Goal: Task Accomplishment & Management: Use online tool/utility

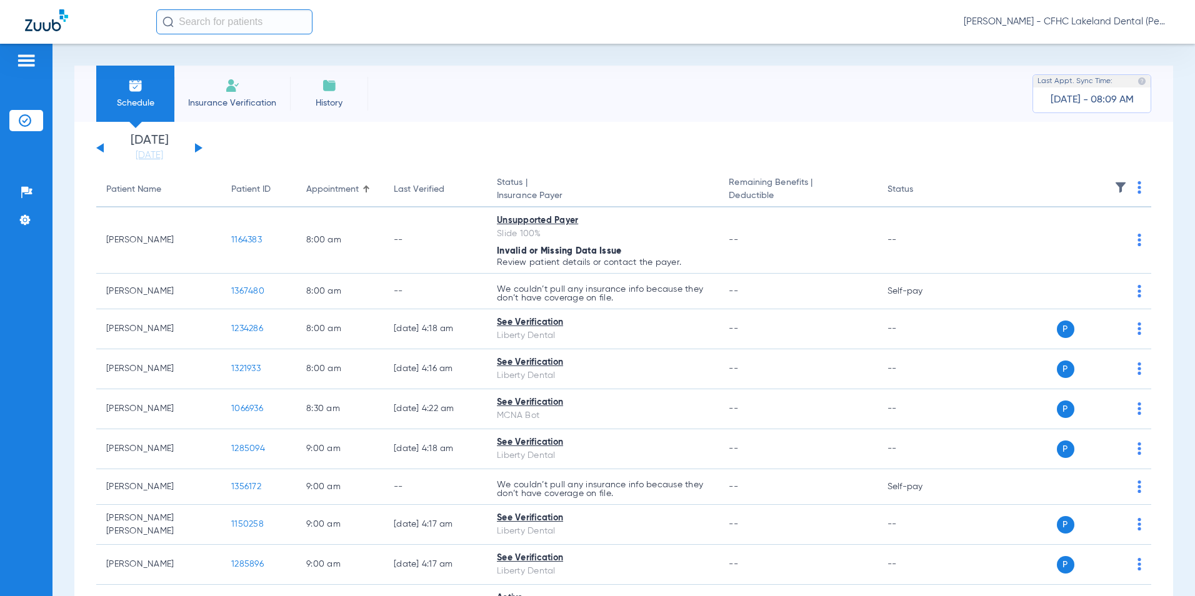
click at [255, 102] on span "Insurance Verification" at bounding box center [232, 103] width 97 height 12
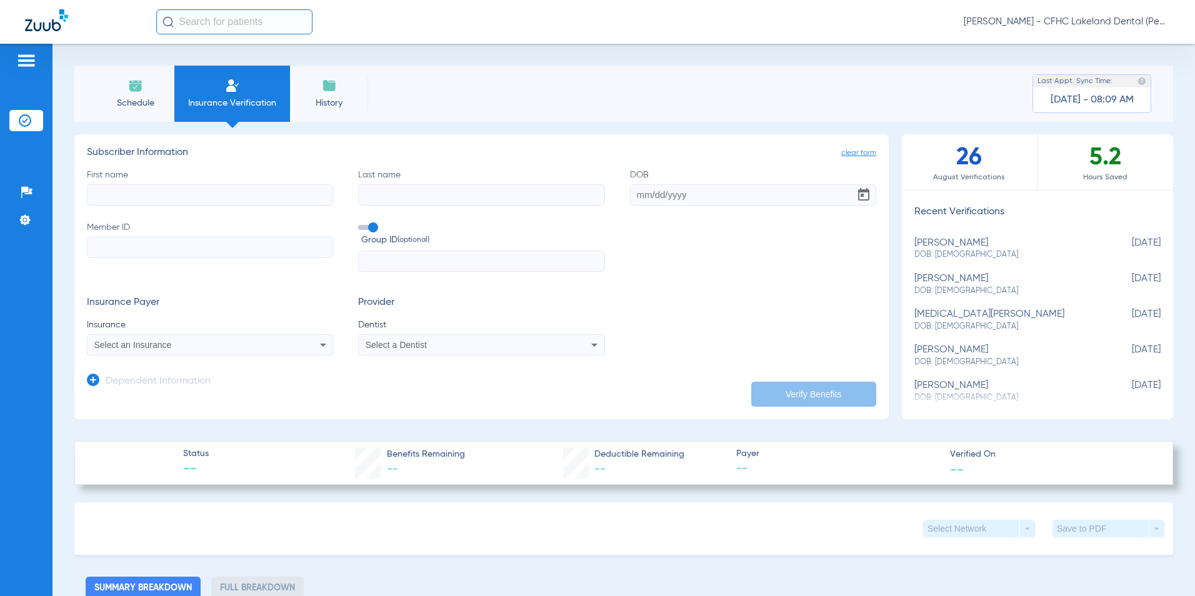
click at [258, 194] on input "First name" at bounding box center [210, 194] width 246 height 21
type input "charlotte"
type input "[PERSON_NAME]"
type input "[DATE]"
click at [279, 246] on input "Member ID Required" at bounding box center [210, 247] width 246 height 21
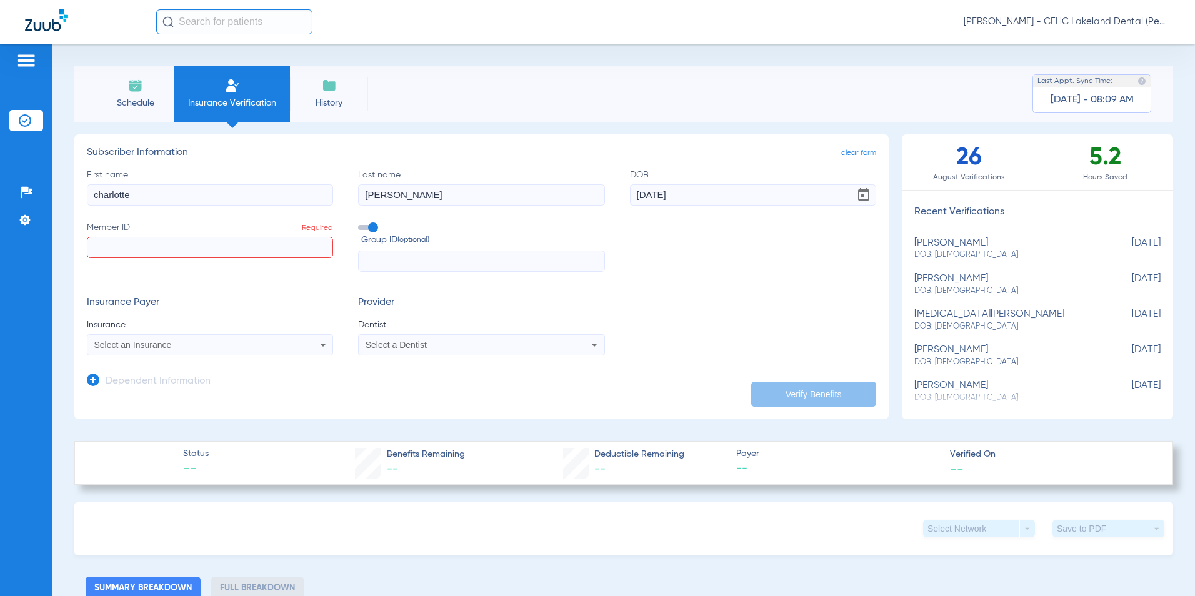
click at [170, 256] on input "Member ID Required" at bounding box center [210, 247] width 246 height 21
type input "w277710875"
click at [137, 95] on li "Schedule" at bounding box center [135, 94] width 78 height 56
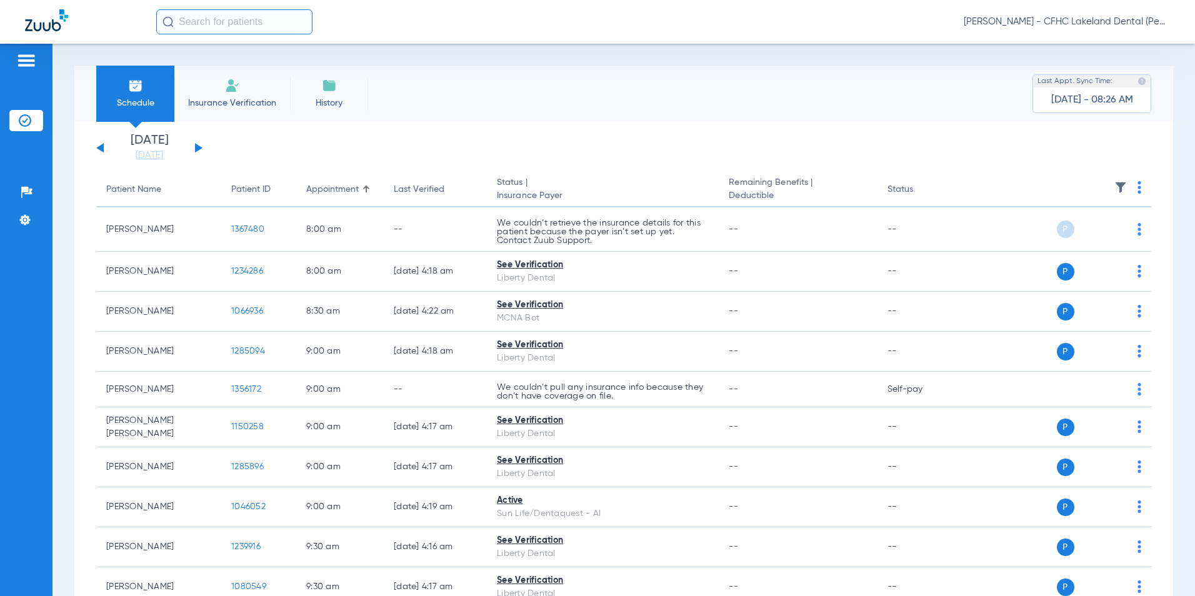
click at [200, 147] on button at bounding box center [198, 147] width 7 height 9
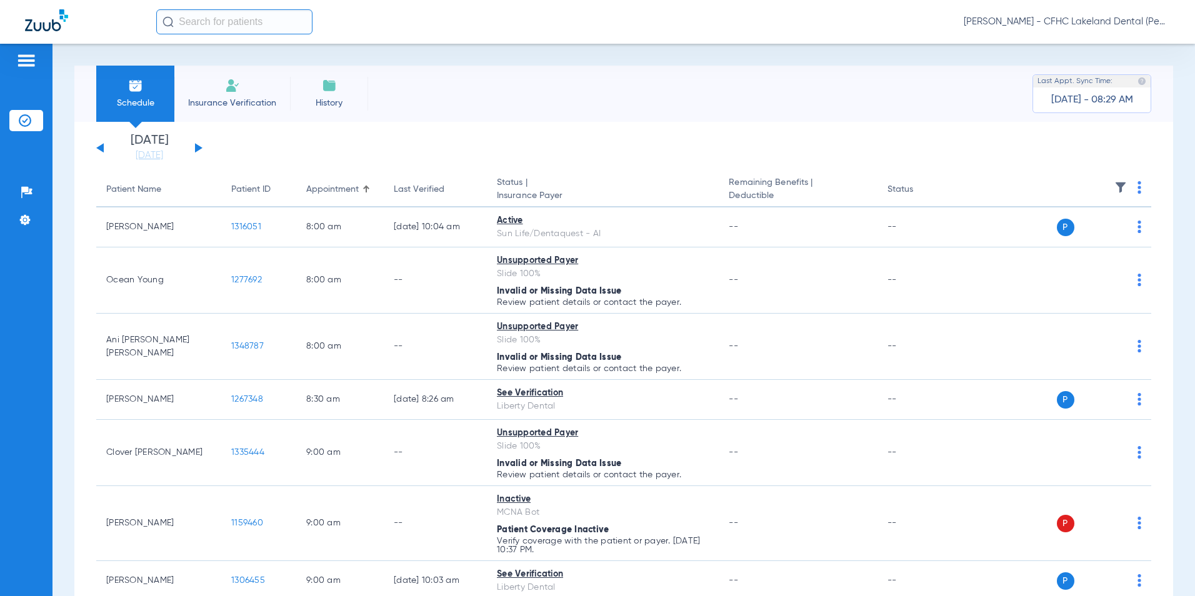
click at [101, 147] on button at bounding box center [99, 147] width 7 height 9
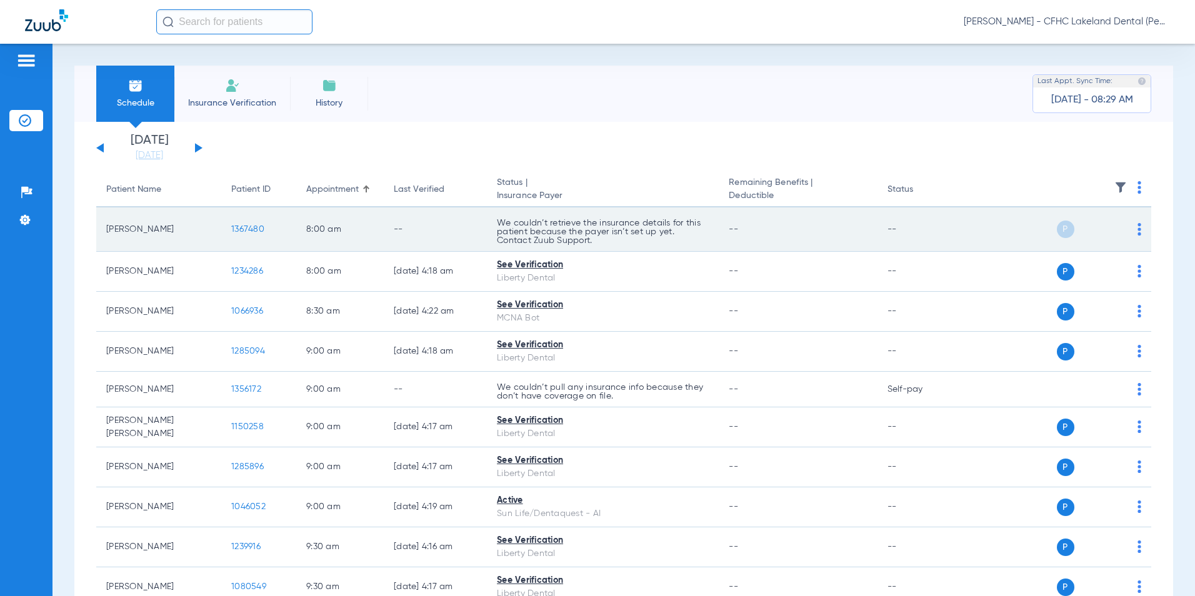
click at [1137, 235] on img at bounding box center [1139, 229] width 4 height 12
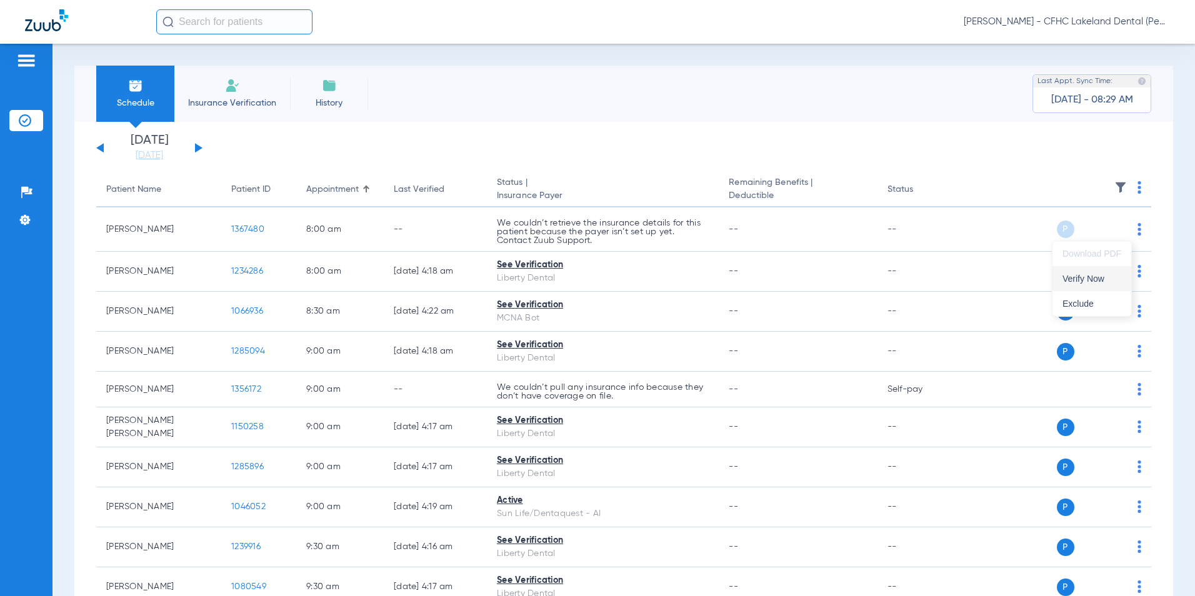
click at [1092, 275] on span "Verify Now" at bounding box center [1091, 278] width 59 height 9
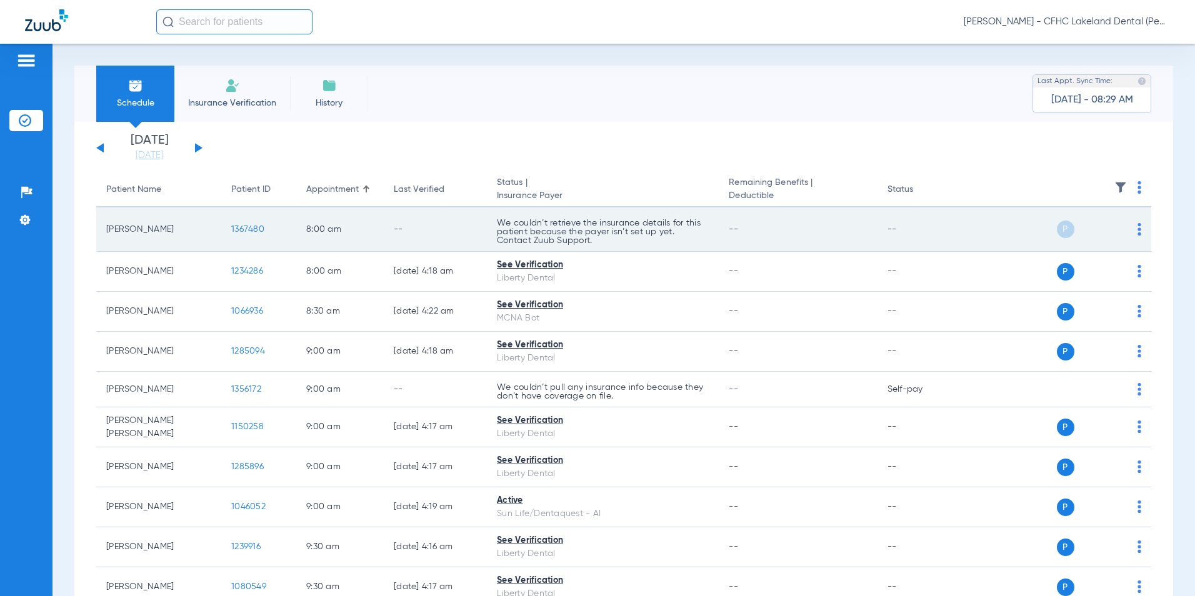
click at [238, 231] on span "1367480" at bounding box center [247, 229] width 33 height 9
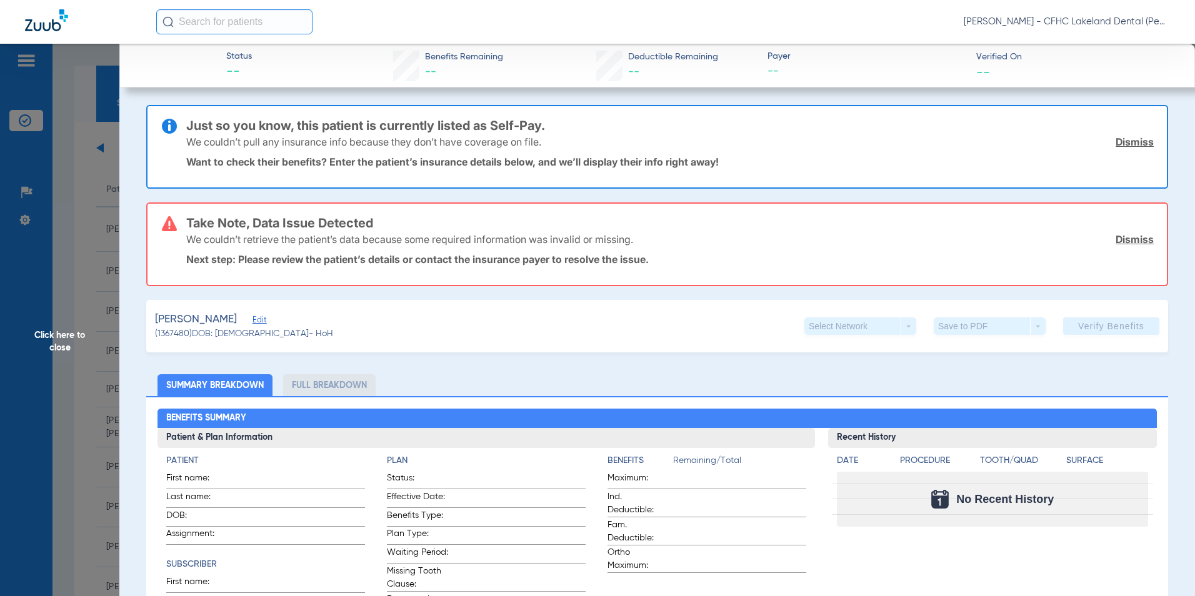
click at [1122, 239] on link "Dismiss" at bounding box center [1135, 239] width 38 height 12
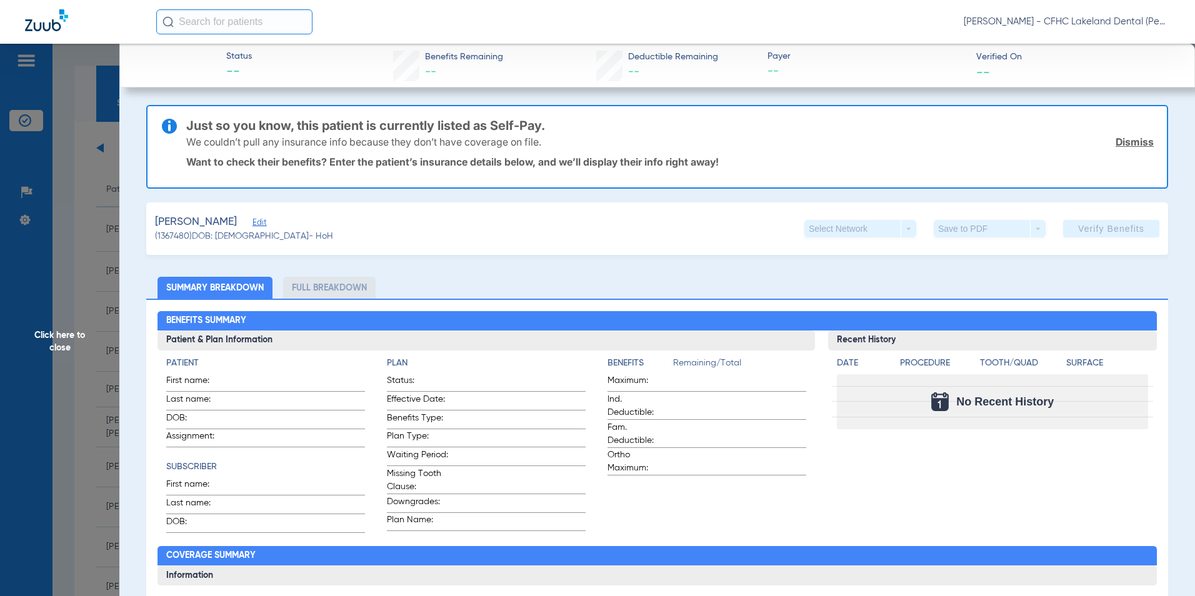
click at [1131, 141] on link "Dismiss" at bounding box center [1135, 142] width 38 height 12
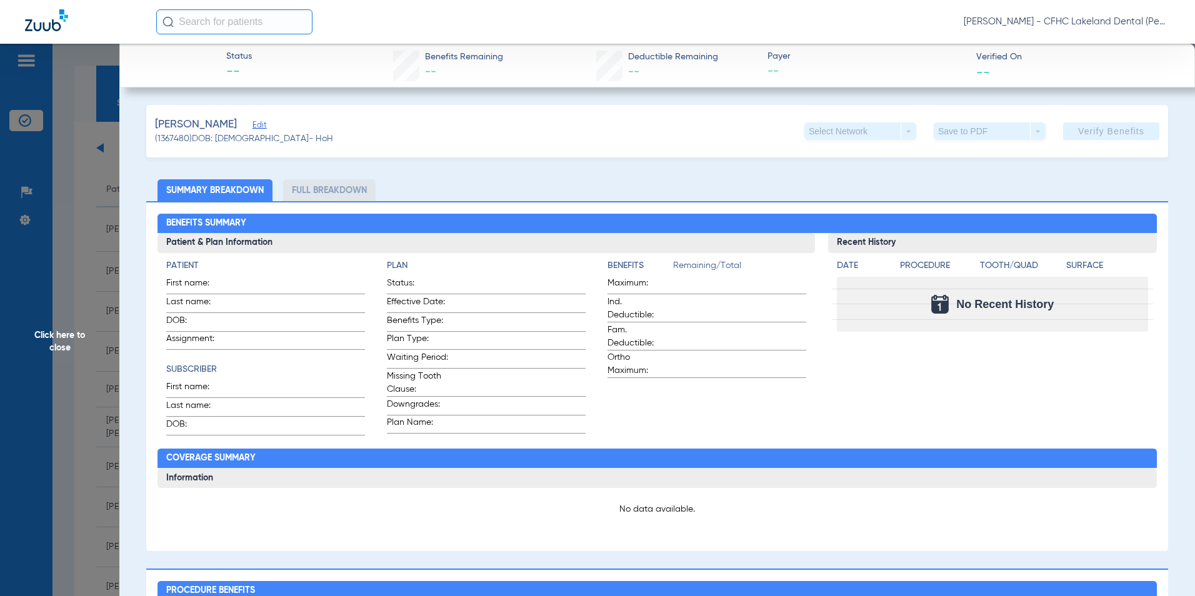
click at [52, 336] on span "Click here to close" at bounding box center [59, 342] width 119 height 596
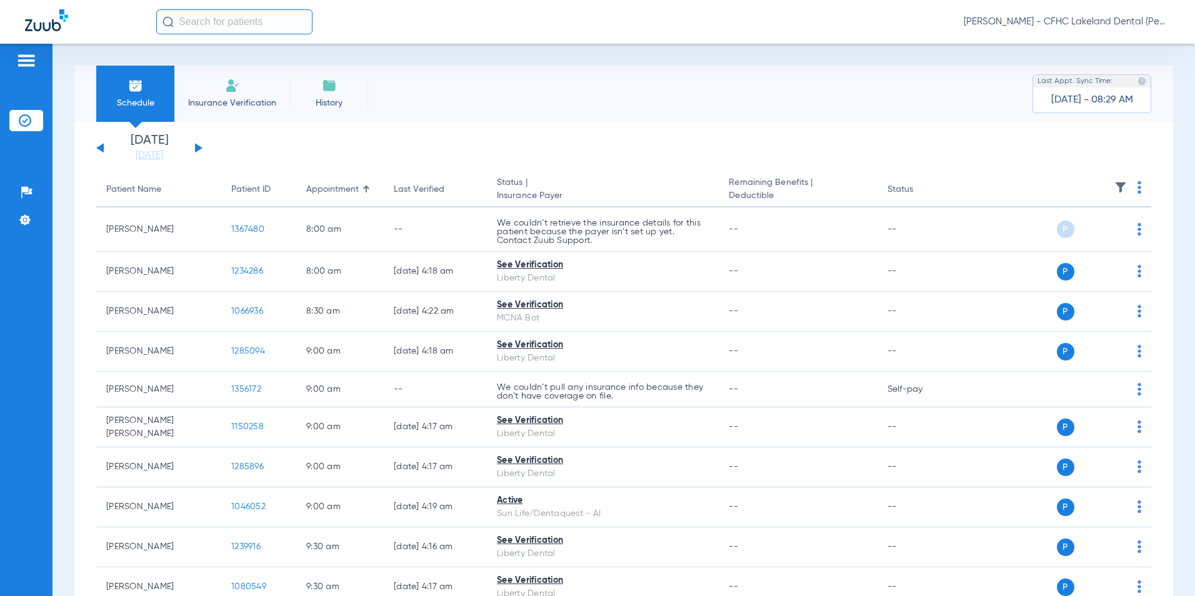
click at [197, 147] on button at bounding box center [198, 147] width 7 height 9
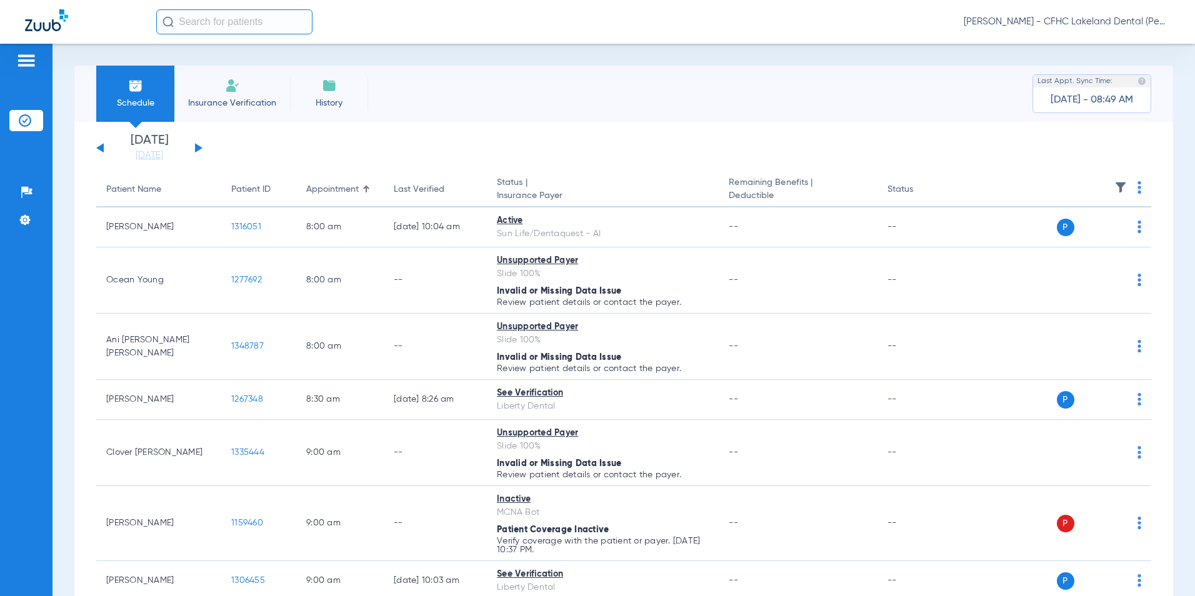
click at [99, 148] on button at bounding box center [99, 147] width 7 height 9
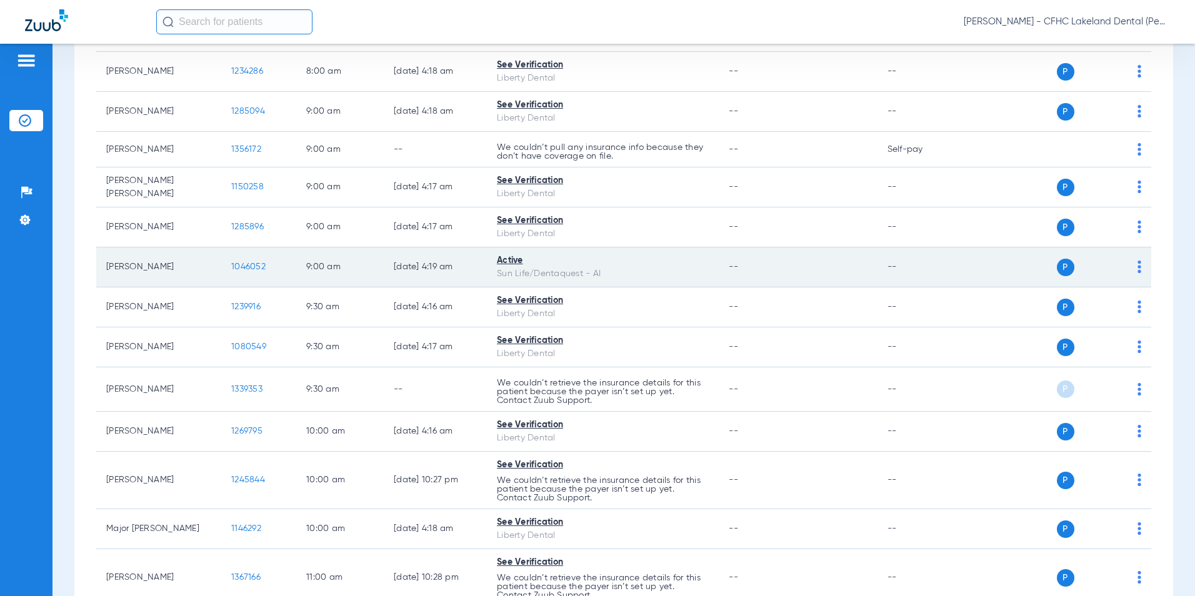
scroll to position [250, 0]
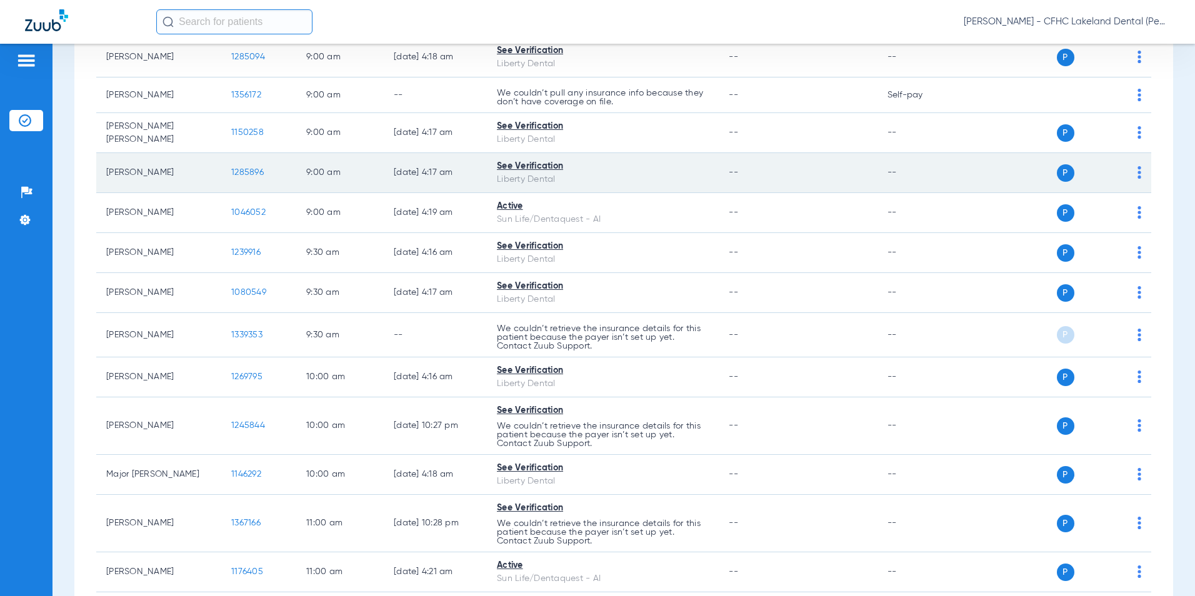
click at [255, 168] on span "1285896" at bounding box center [247, 172] width 32 height 9
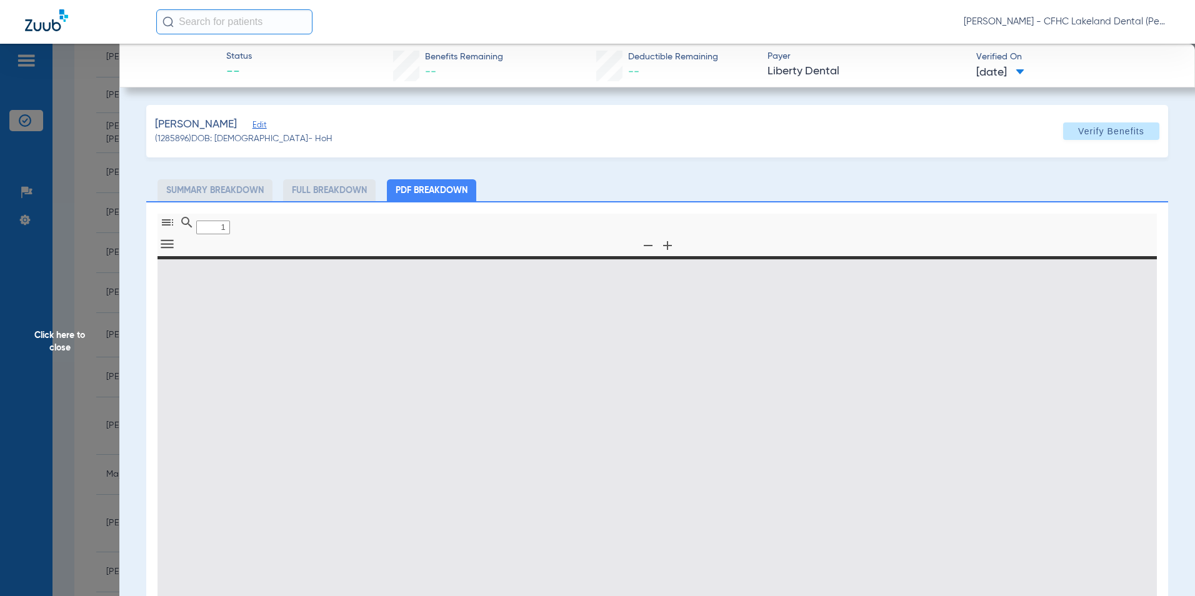
type input "0"
select select "page-width"
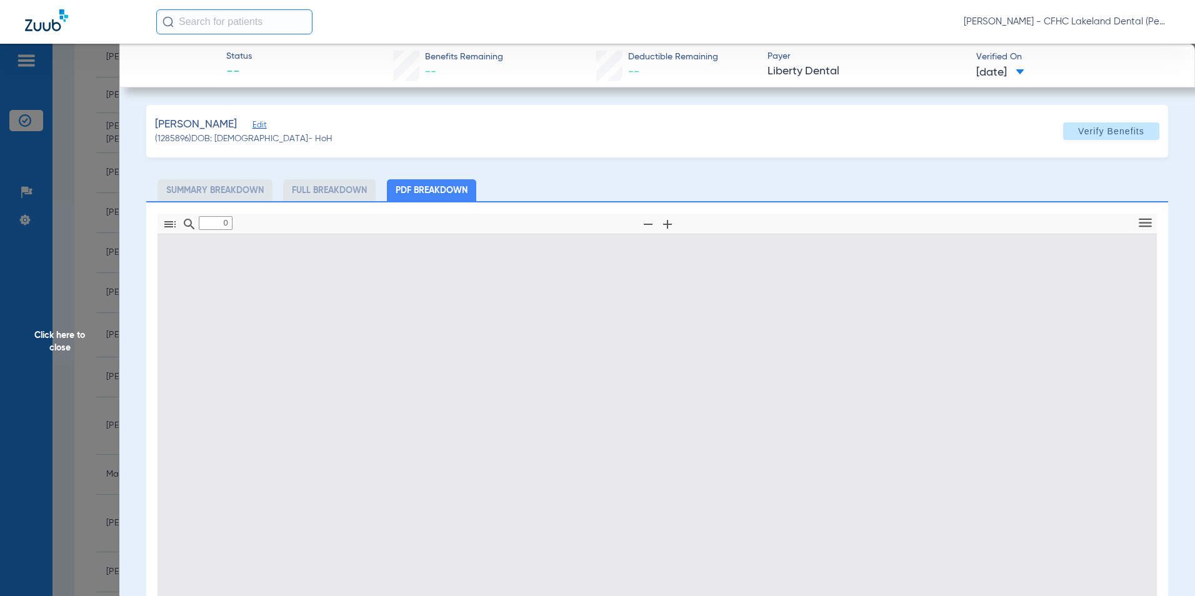
type input "1"
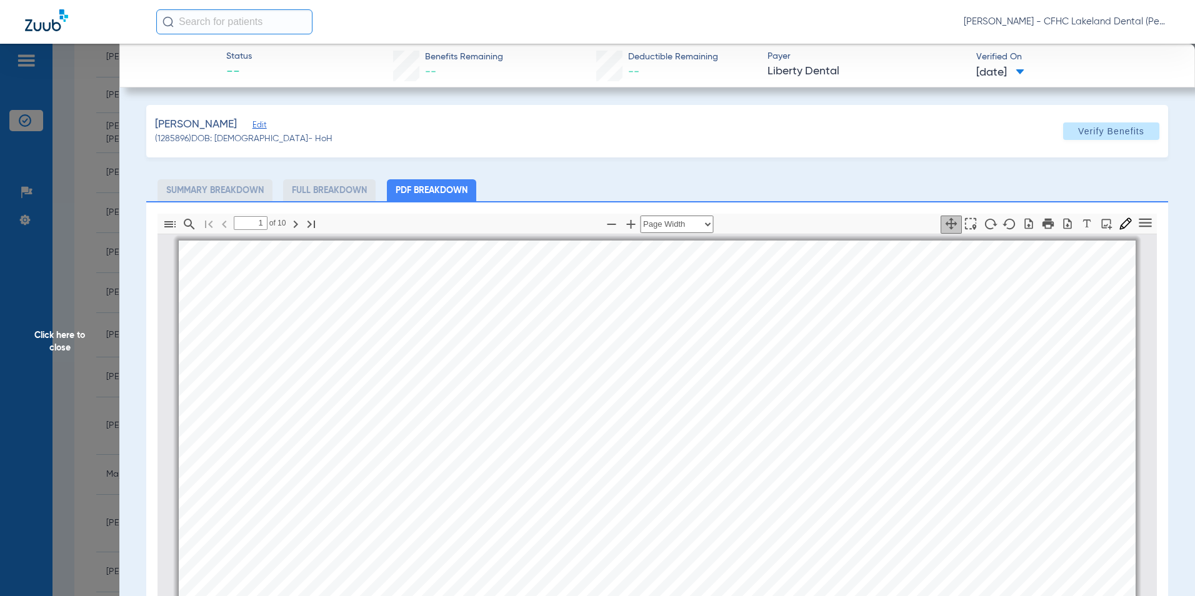
scroll to position [6, 0]
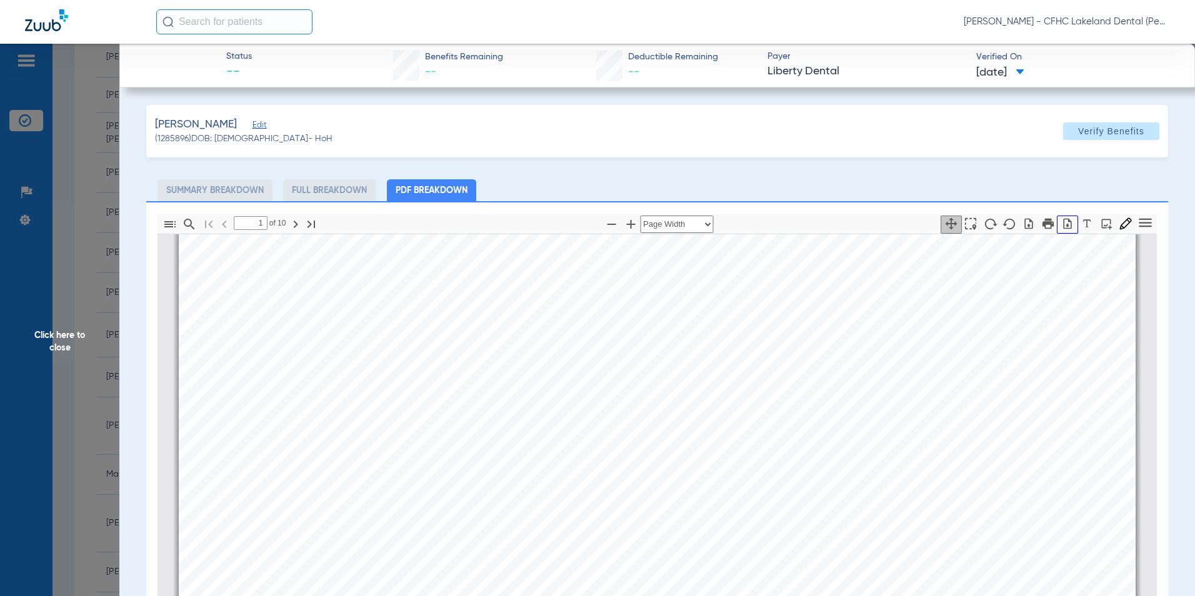
click at [1061, 224] on icon "button" at bounding box center [1067, 223] width 12 height 12
